Goal: Task Accomplishment & Management: Use online tool/utility

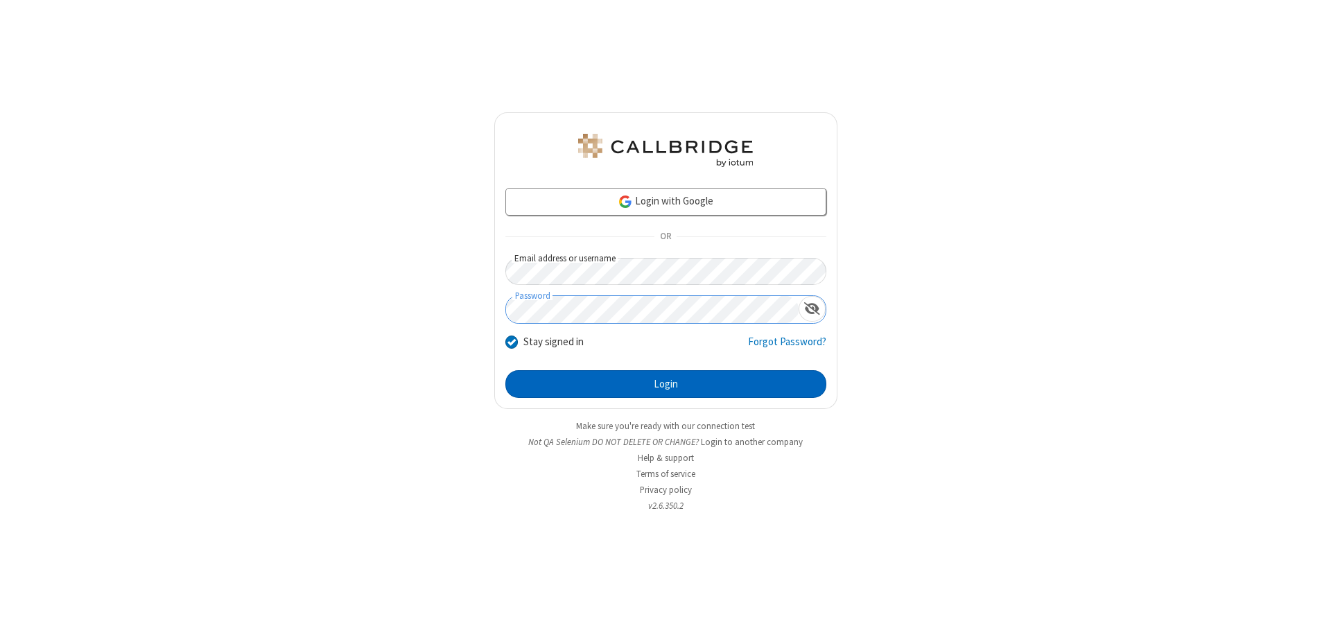
click at [666, 384] on button "Login" at bounding box center [666, 384] width 321 height 28
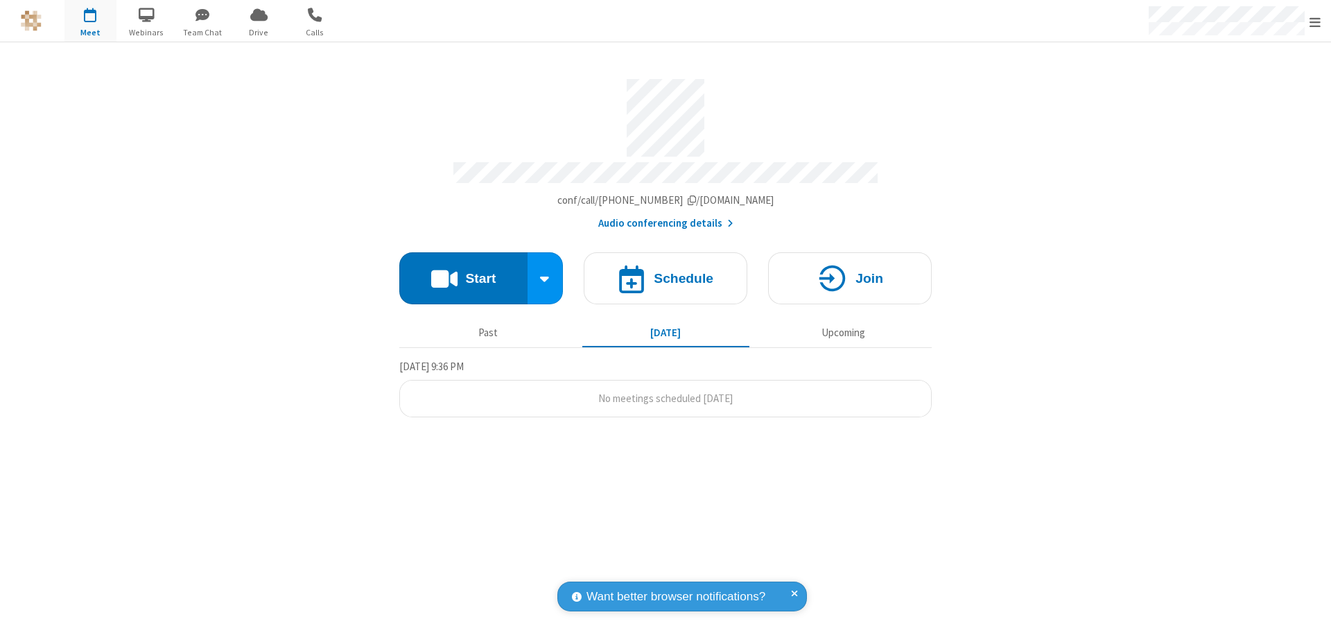
click at [463, 272] on button "Start" at bounding box center [463, 278] width 128 height 52
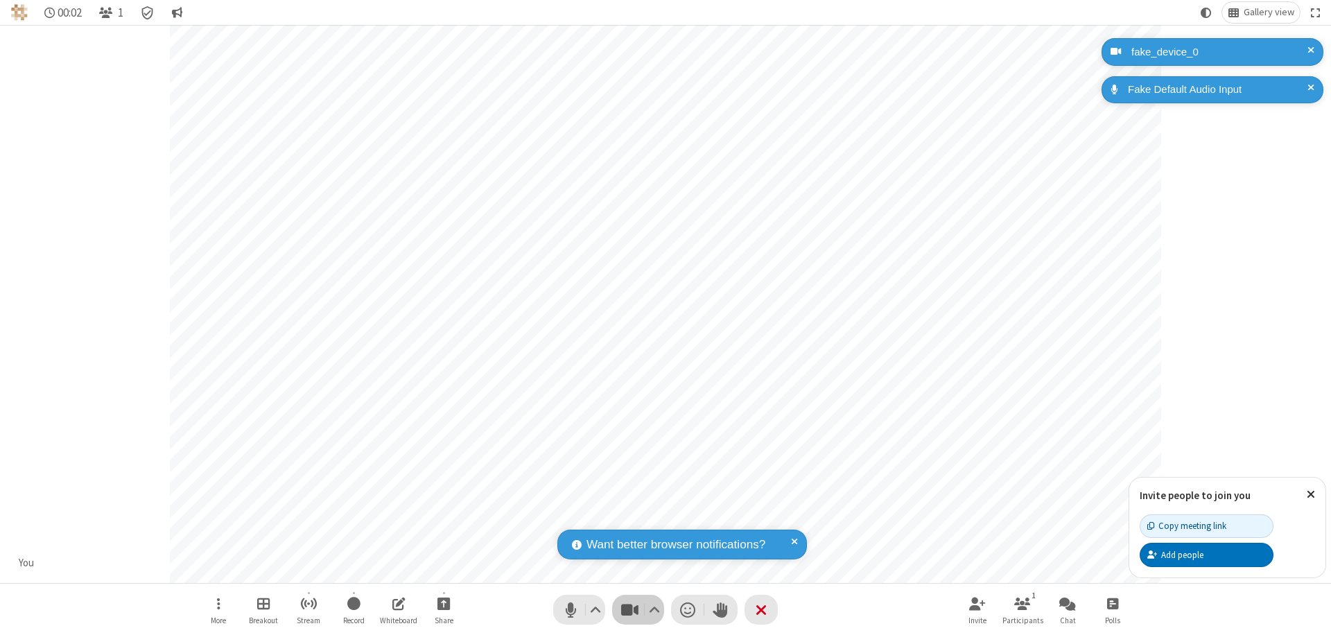
click at [630, 610] on span "Stop video (⌘+Shift+V)" at bounding box center [629, 610] width 21 height 20
click at [630, 610] on span "Start video (⌘+Shift+V)" at bounding box center [629, 610] width 21 height 20
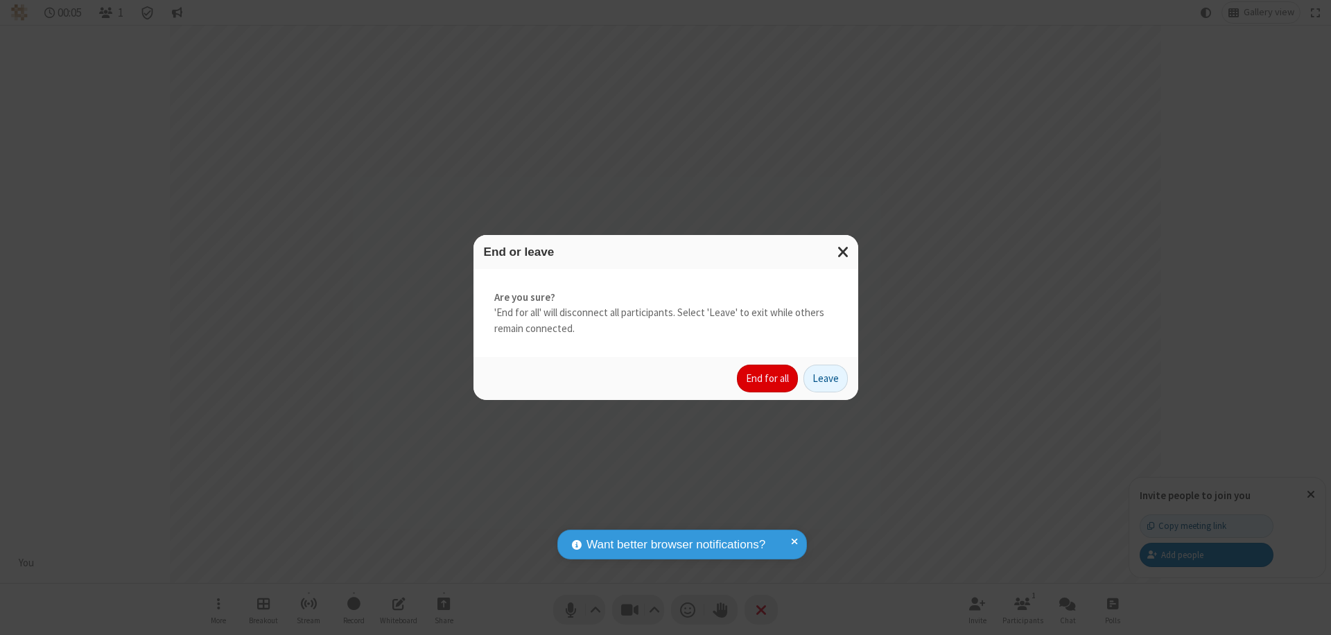
click at [768, 379] on button "End for all" at bounding box center [767, 379] width 61 height 28
